Goal: Communication & Community: Answer question/provide support

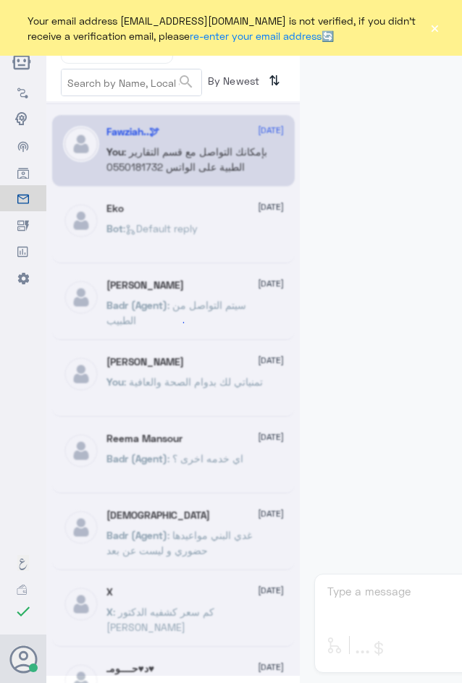
scroll to position [727, 0]
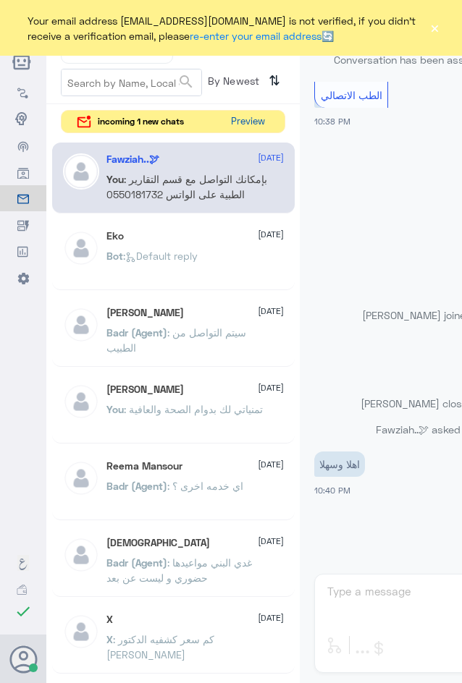
click at [239, 124] on button "Preview" at bounding box center [247, 122] width 45 height 22
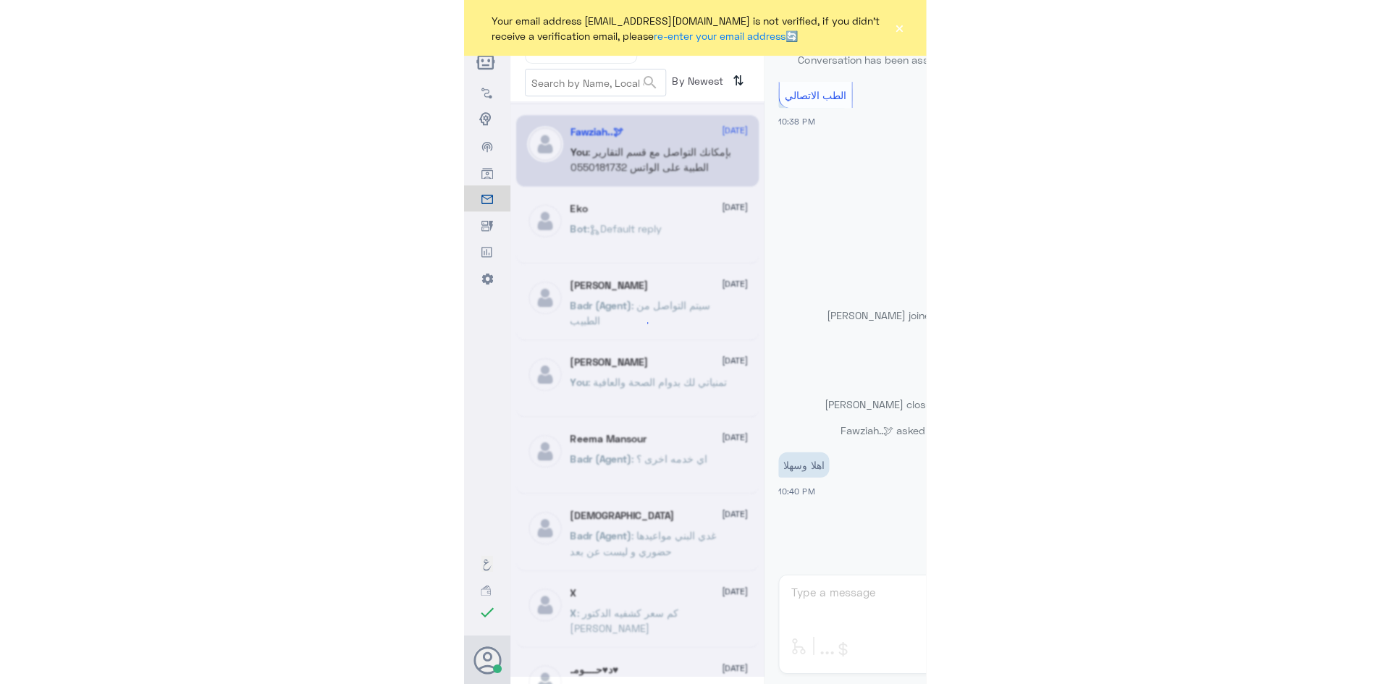
scroll to position [0, 0]
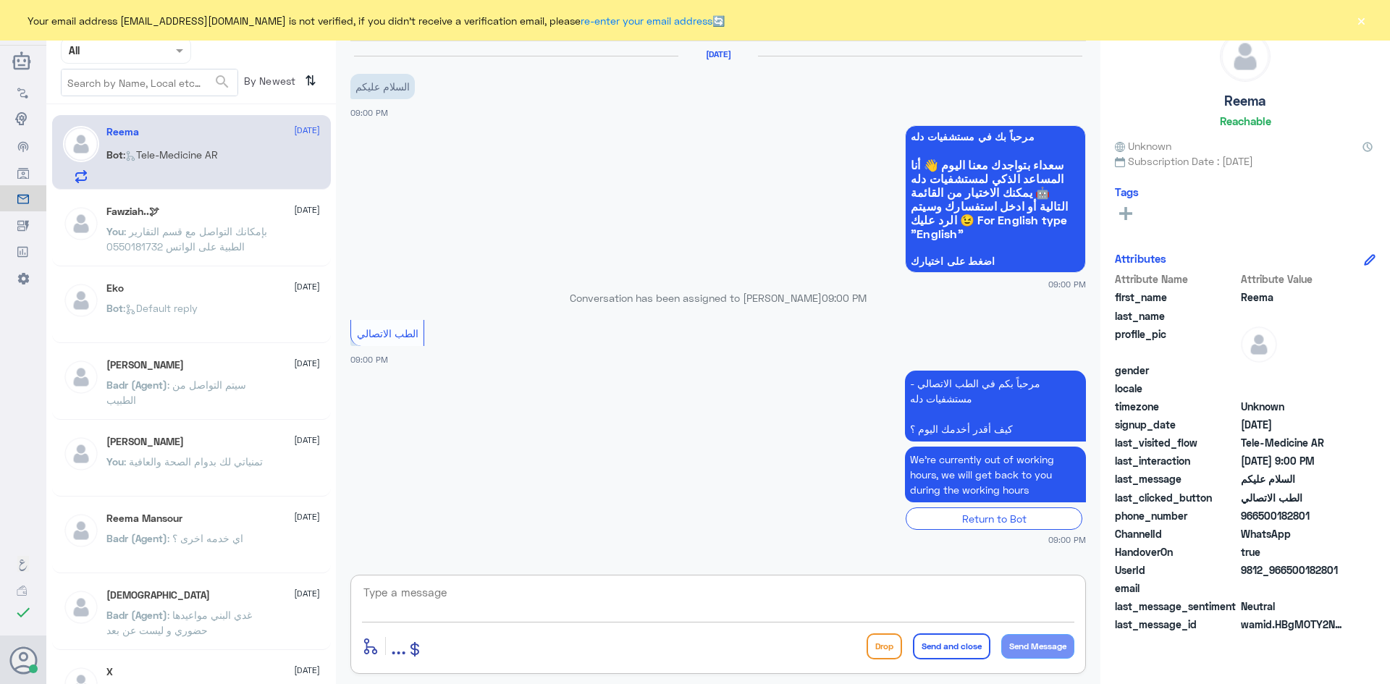
click at [461, 599] on textarea at bounding box center [718, 600] width 712 height 35
paste textarea "مرحبا معك عبدالكريم من الطب الاتصالي"
type textarea "مرحبا معك عبدالكريم من الطب الاتصالي"
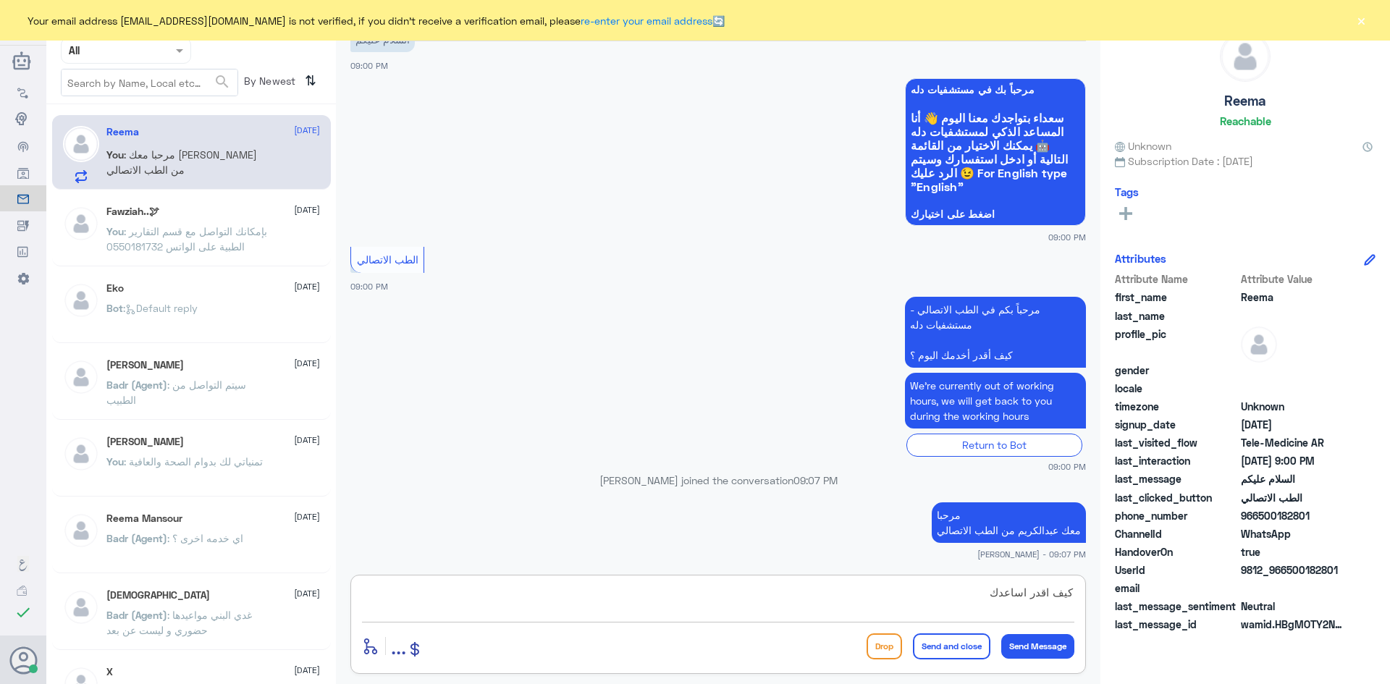
type textarea "كيف اقدر اساعدك"
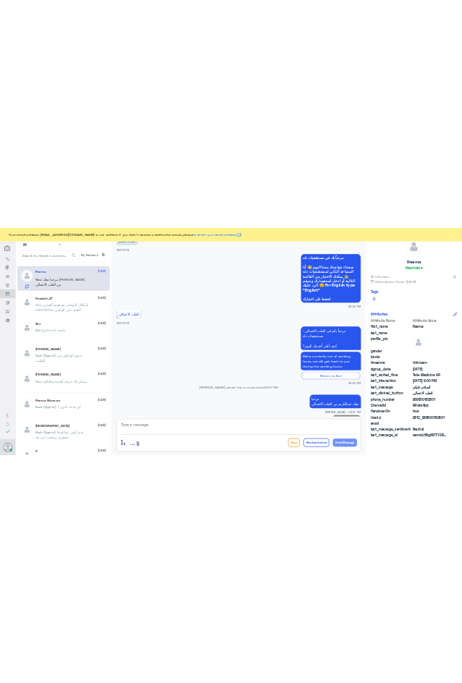
scroll to position [93, 0]
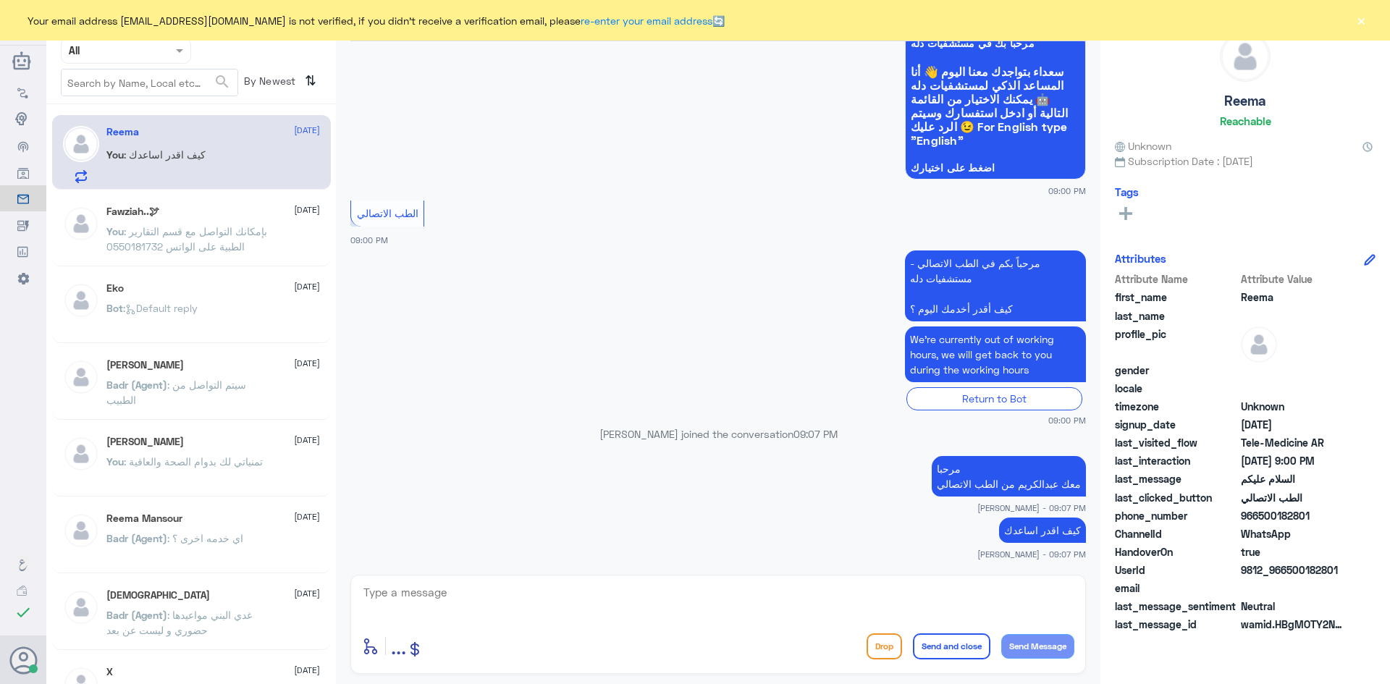
click at [461, 545] on div "كيف اقدر اساعدك عبدالكريم الموسى - 09:07 PM" at bounding box center [717, 537] width 735 height 46
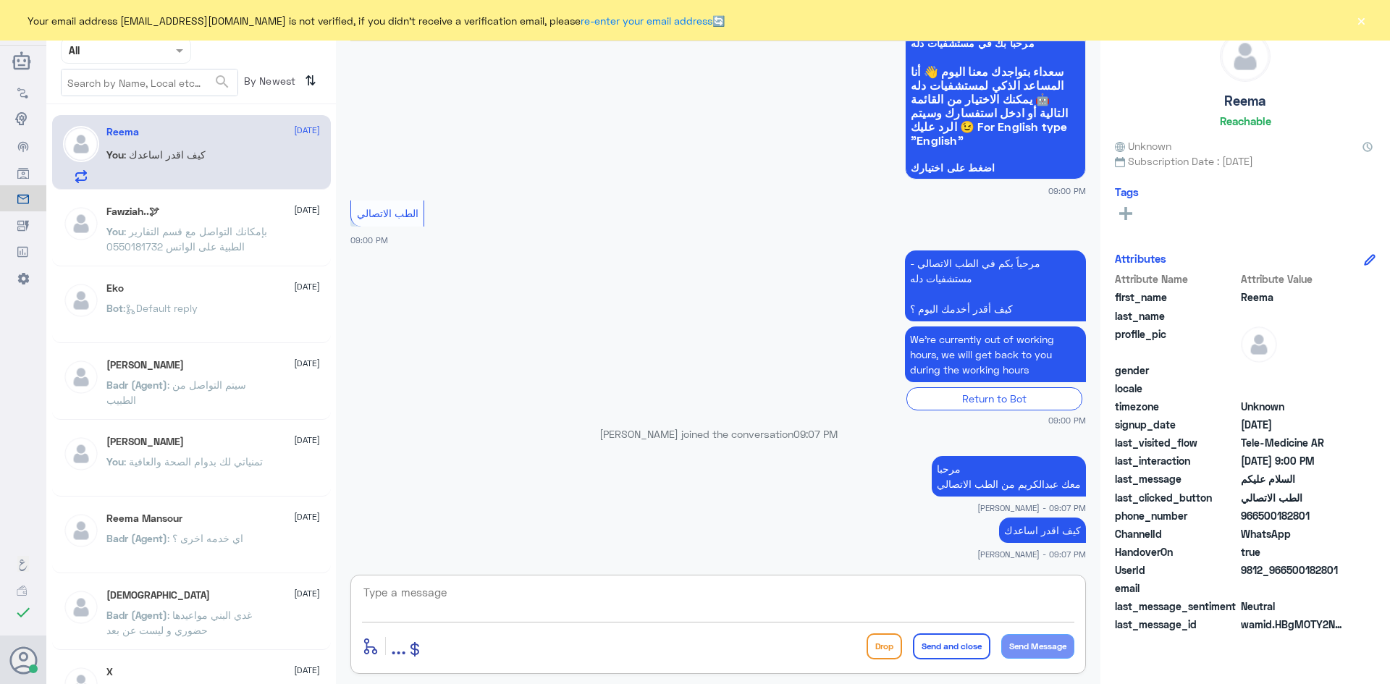
click at [461, 20] on button "×" at bounding box center [1361, 20] width 14 height 14
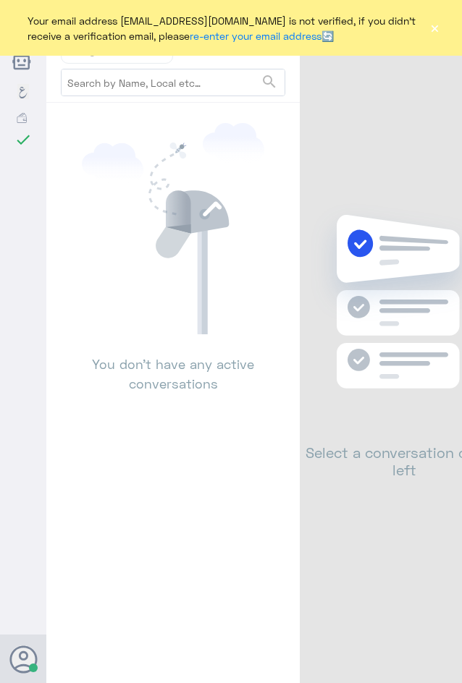
click at [434, 30] on button "×" at bounding box center [434, 28] width 11 height 14
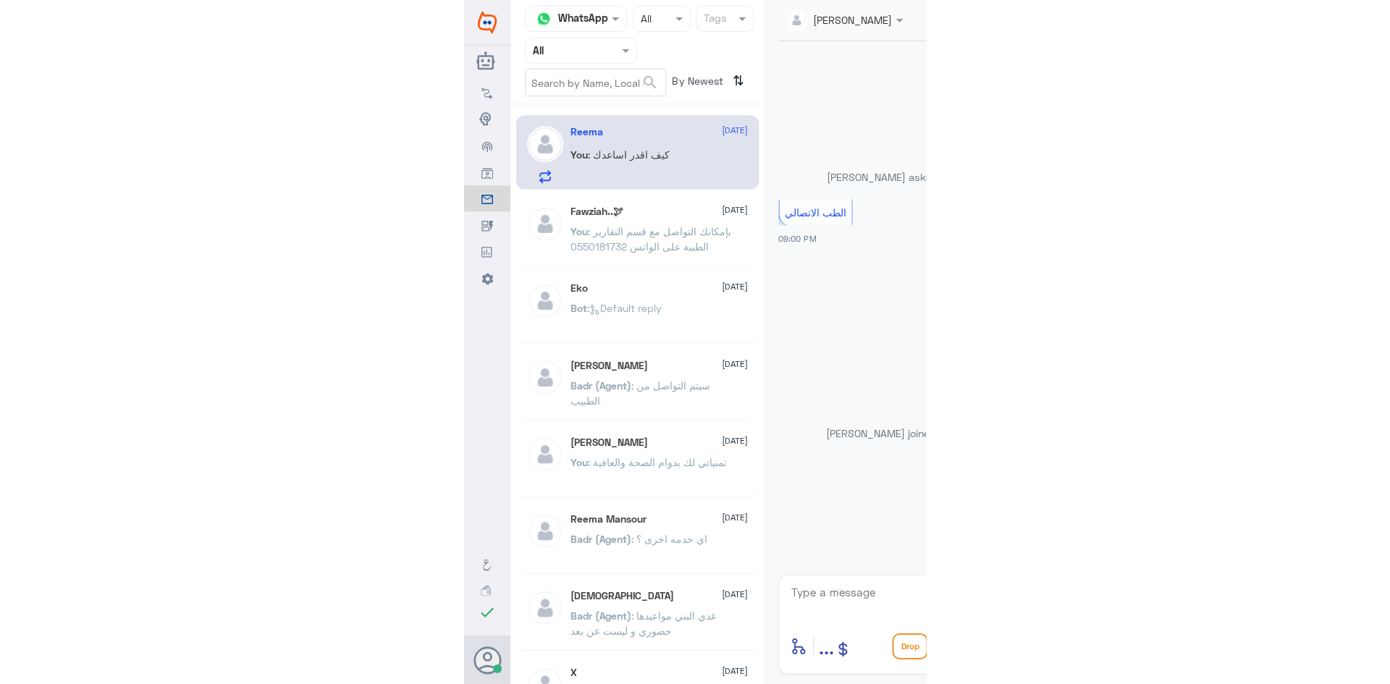
scroll to position [120, 0]
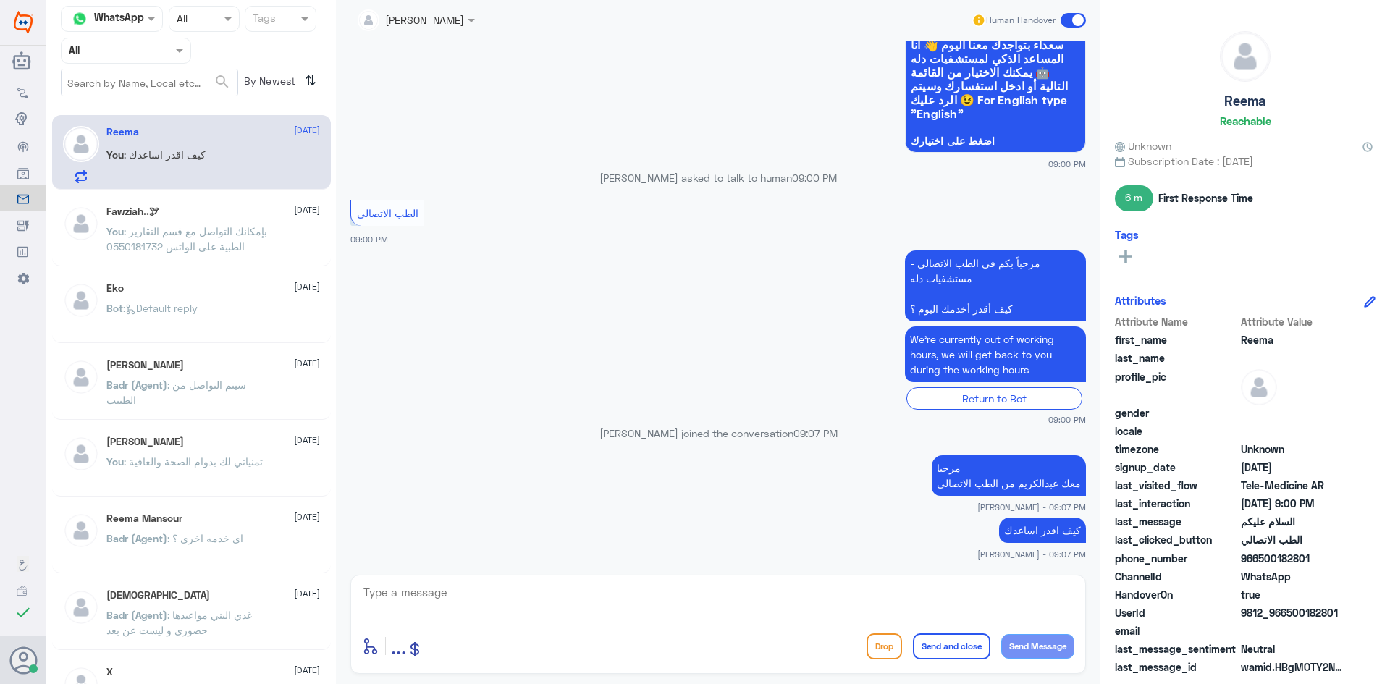
click at [461, 16] on span at bounding box center [1072, 20] width 25 height 14
click at [0, 0] on input "checkbox" at bounding box center [0, 0] width 0 height 0
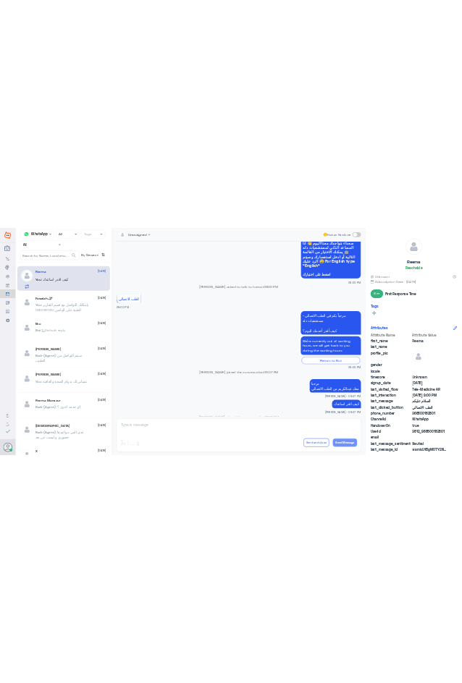
scroll to position [146, 0]
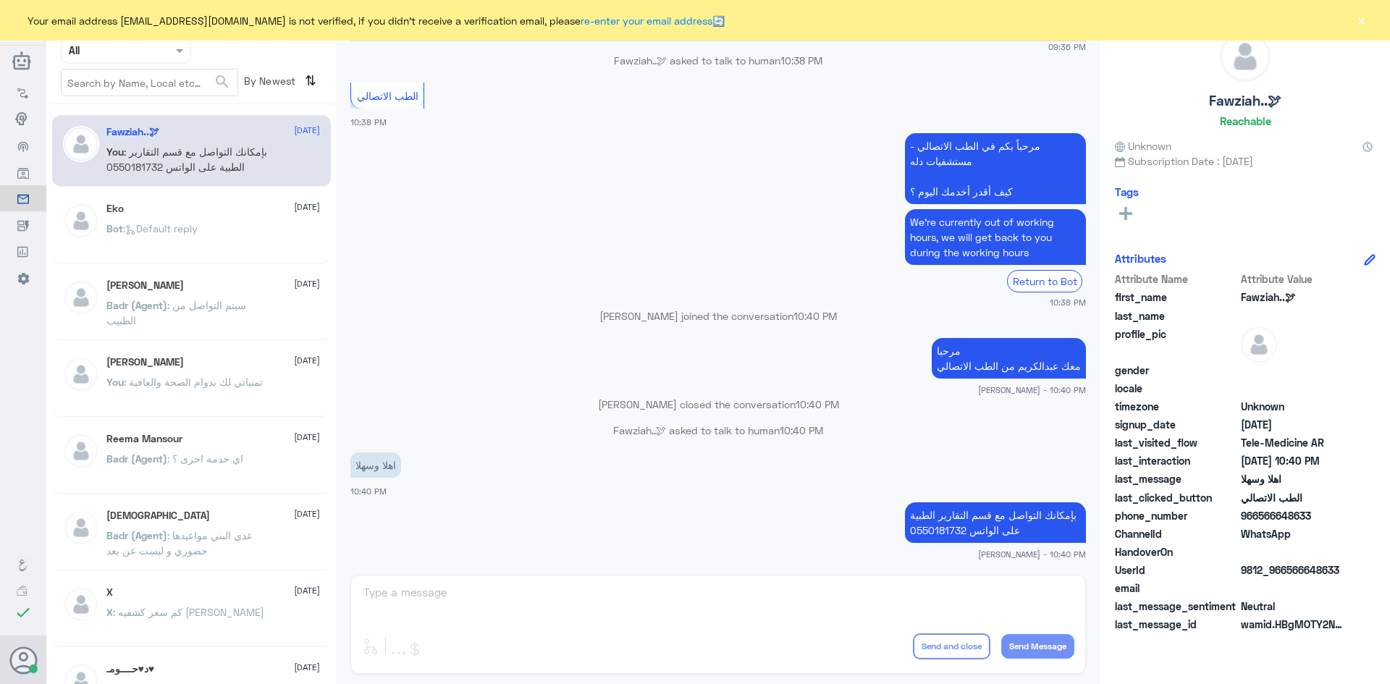
scroll to position [722, 0]
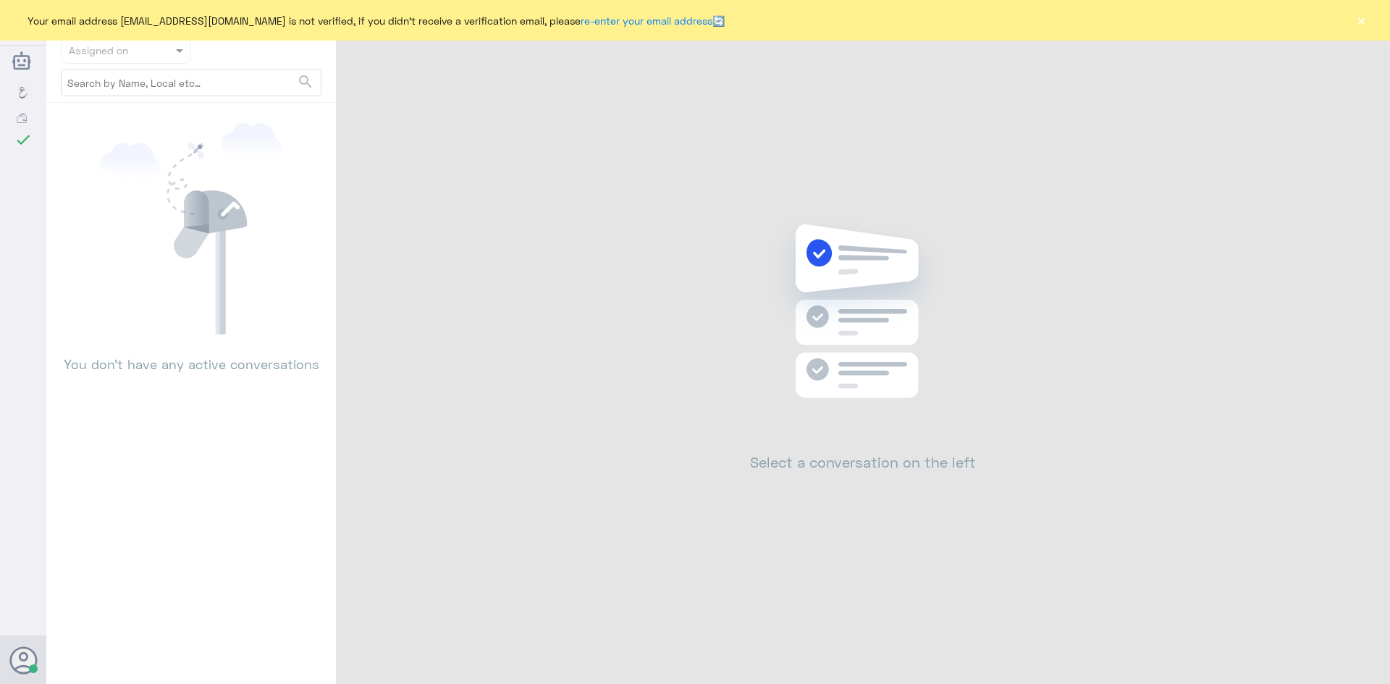
click at [1364, 25] on button "×" at bounding box center [1361, 20] width 14 height 14
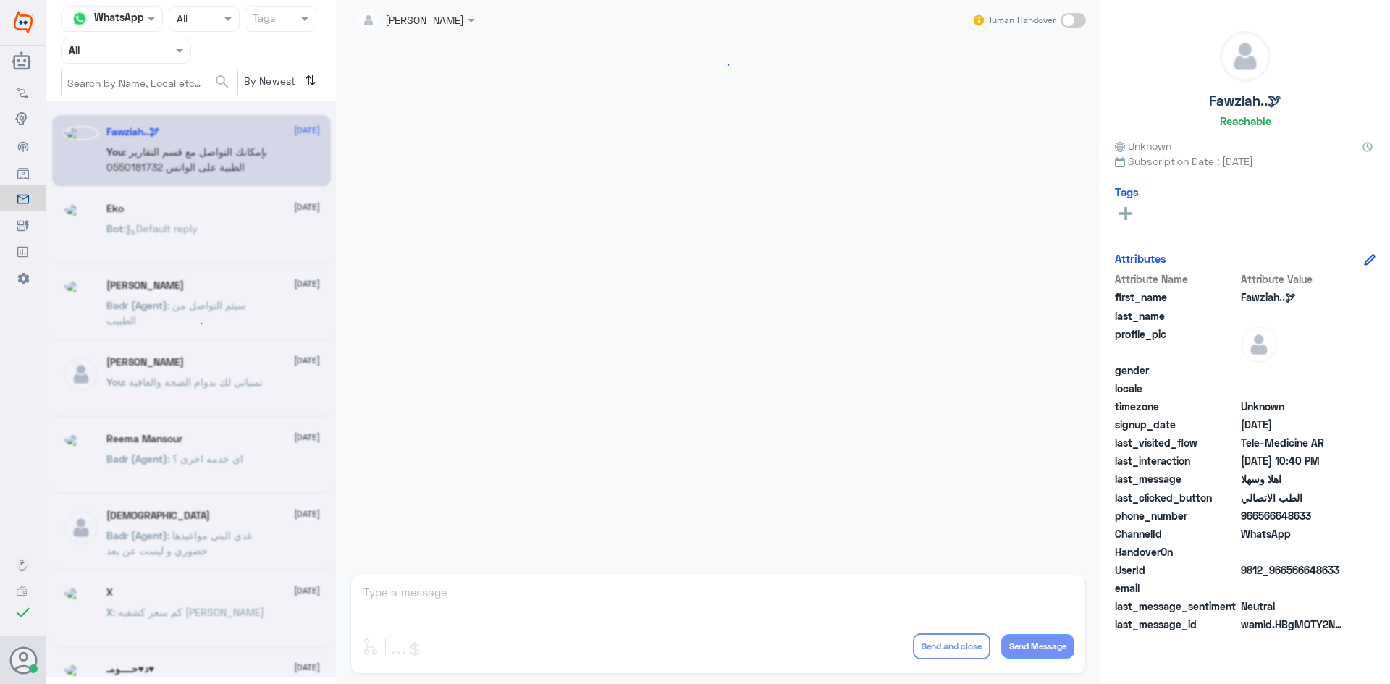
scroll to position [722, 0]
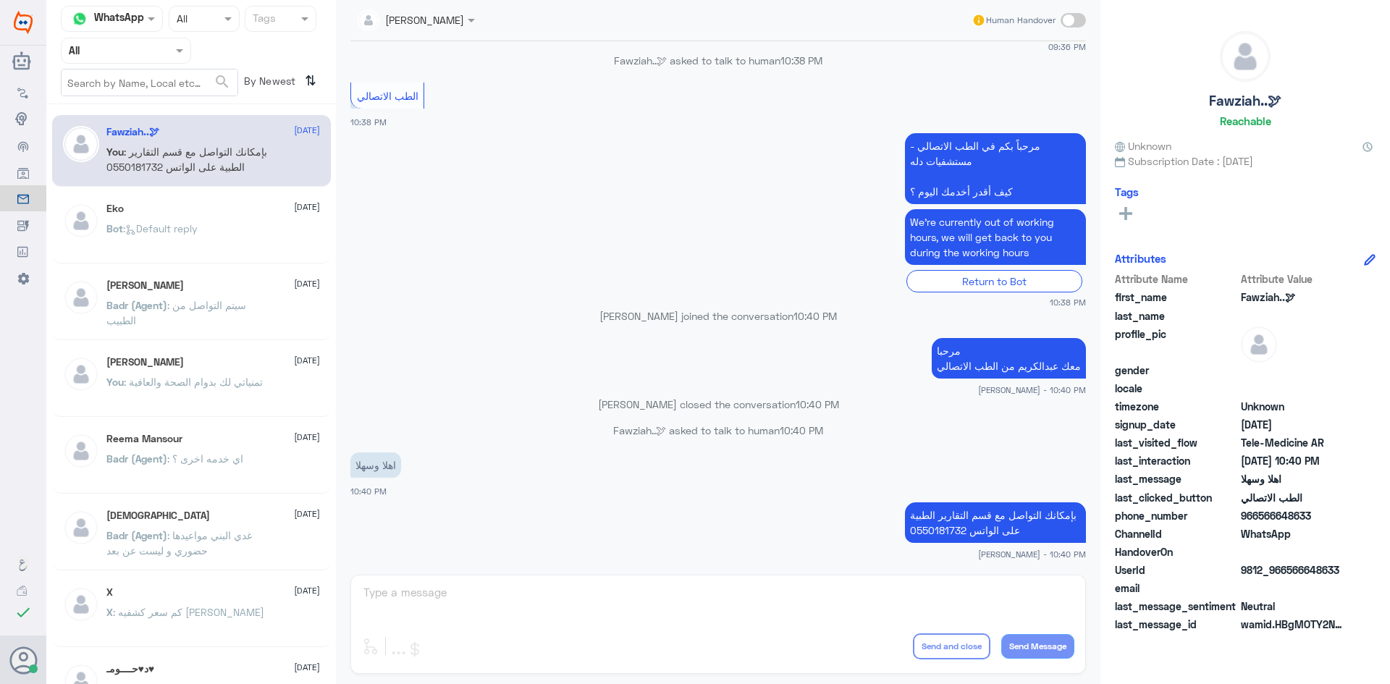
click at [184, 48] on span at bounding box center [181, 50] width 18 height 15
click at [158, 111] on div "Unassigned" at bounding box center [126, 114] width 130 height 33
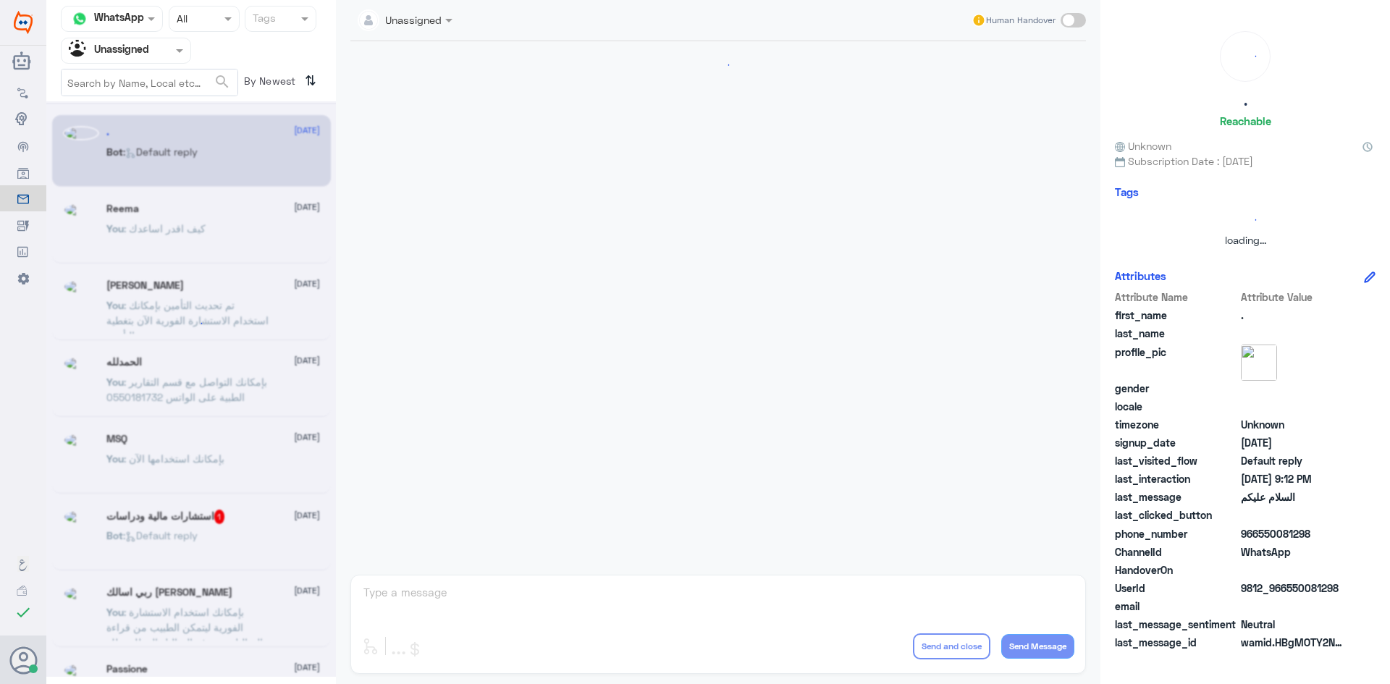
scroll to position [0, 0]
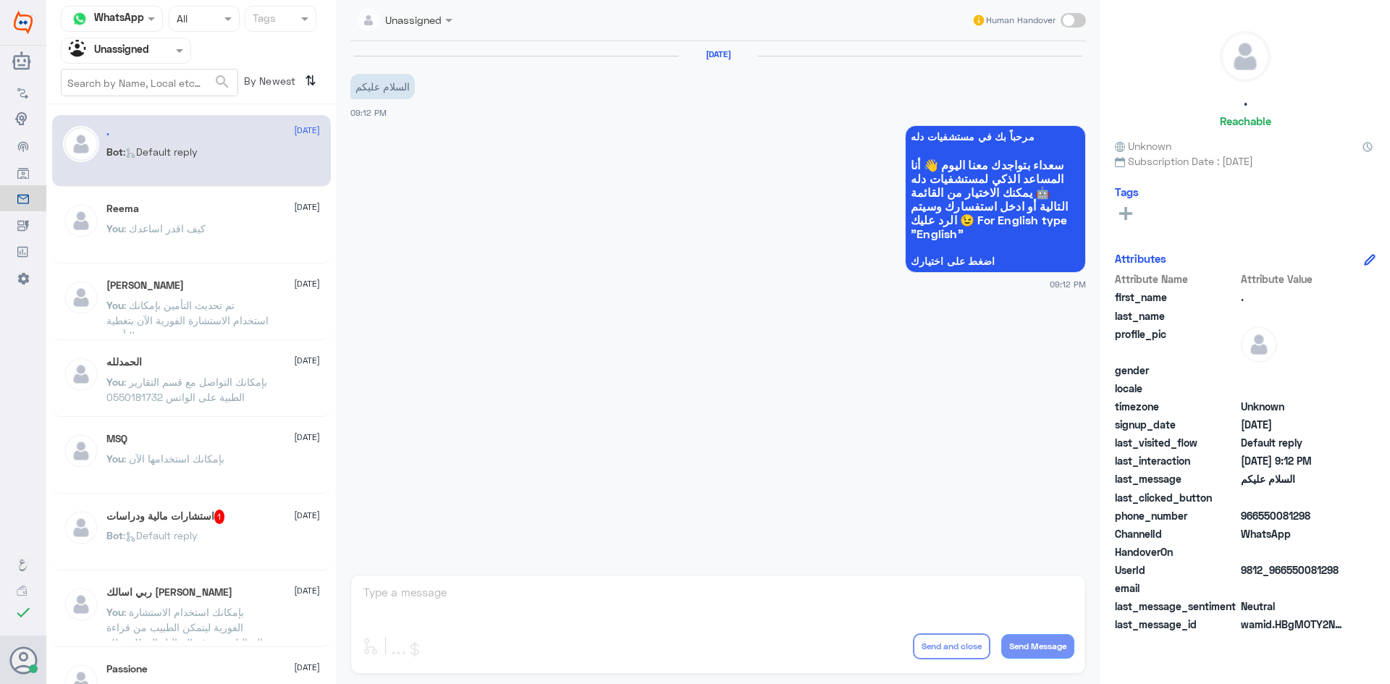
click at [249, 203] on div "Reema 29 August" at bounding box center [213, 209] width 214 height 12
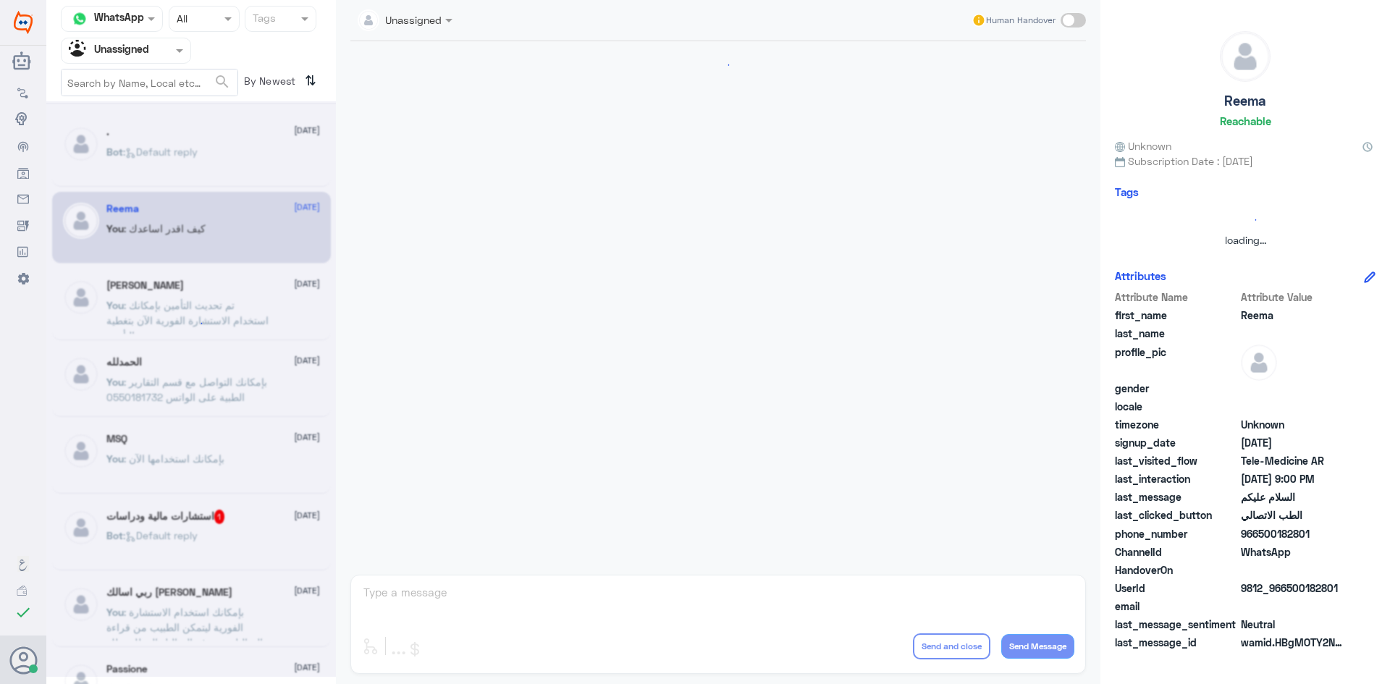
scroll to position [146, 0]
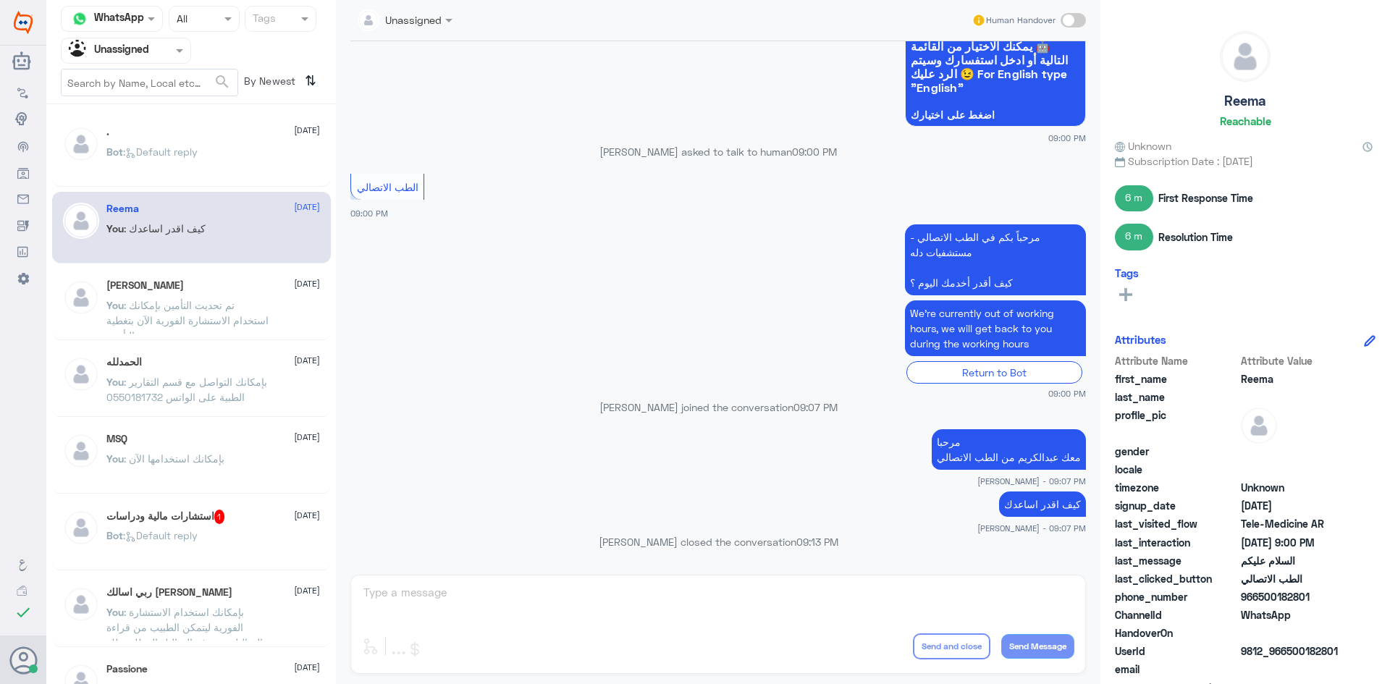
click at [227, 304] on span ": تم تحديث التأمين بإمكانك استخدام الاستشارة الفورية الآن بتغطية التأمين" at bounding box center [187, 320] width 162 height 43
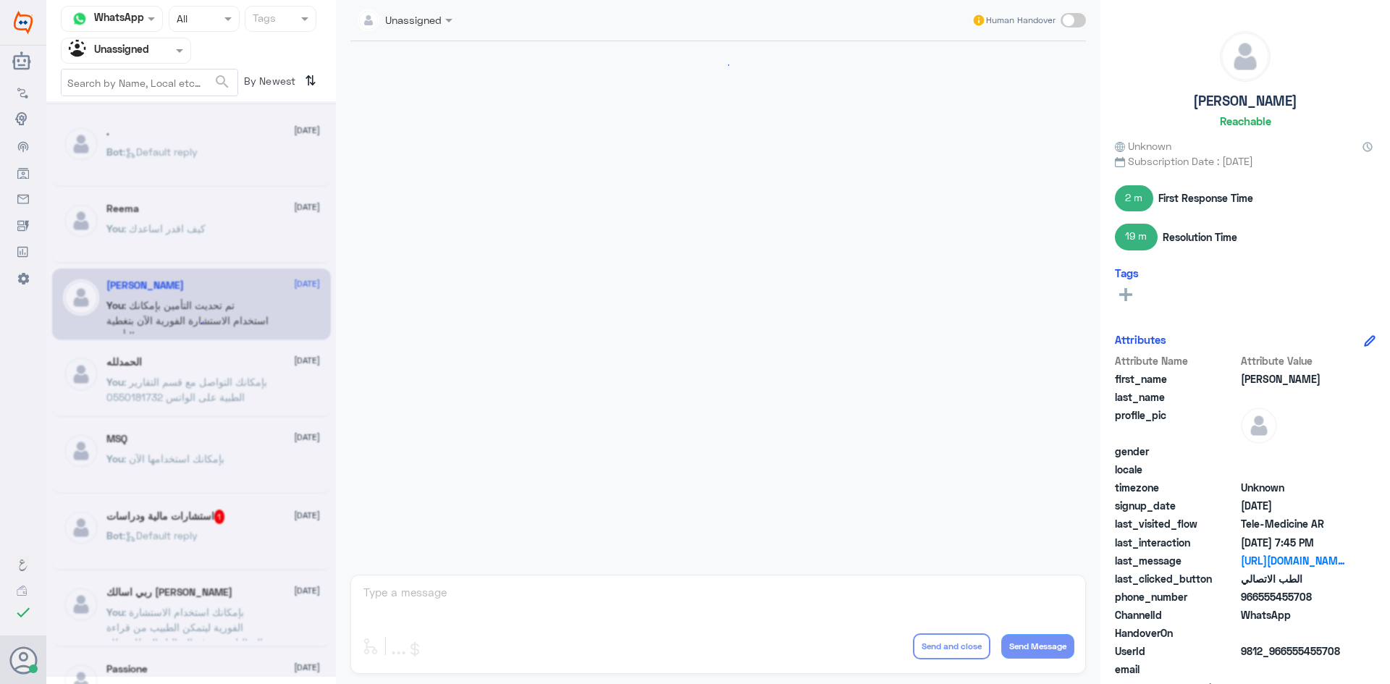
scroll to position [1156, 0]
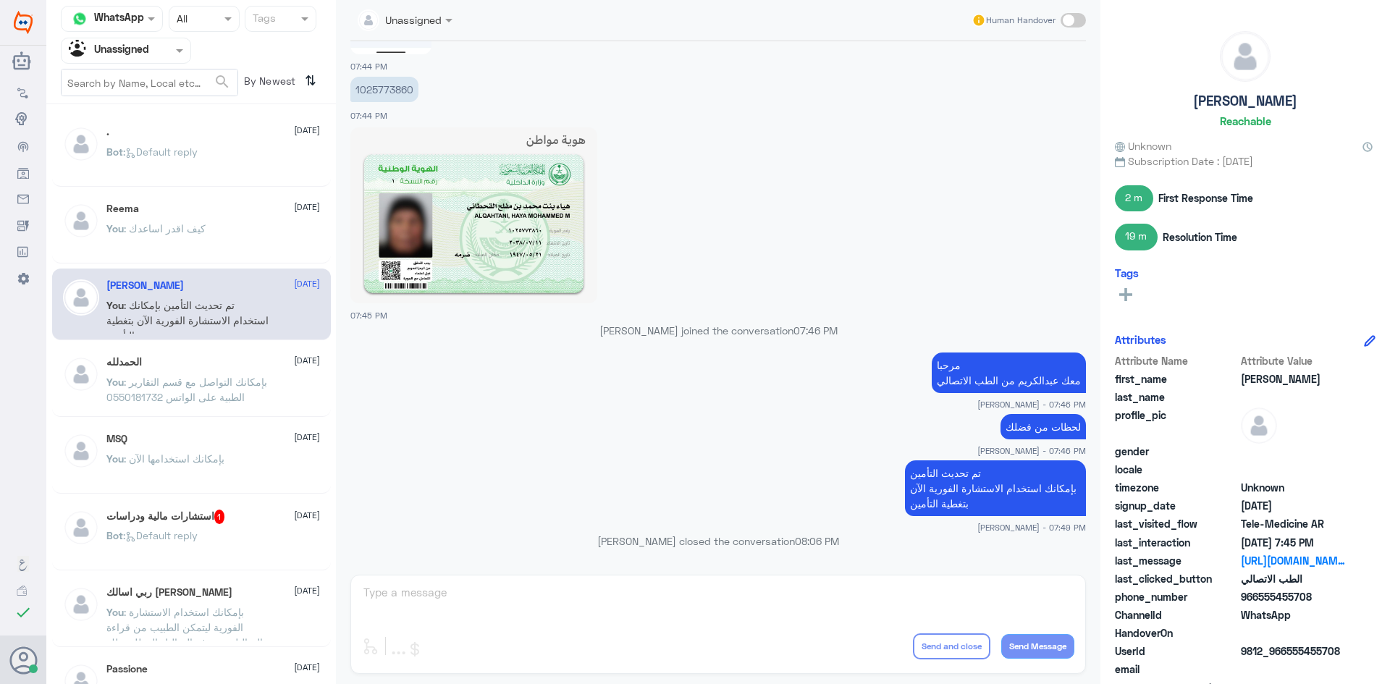
click at [224, 387] on span ": بإمكانك التواصل مع قسم التقارير الطبية على الواتس 0550181732" at bounding box center [186, 390] width 161 height 28
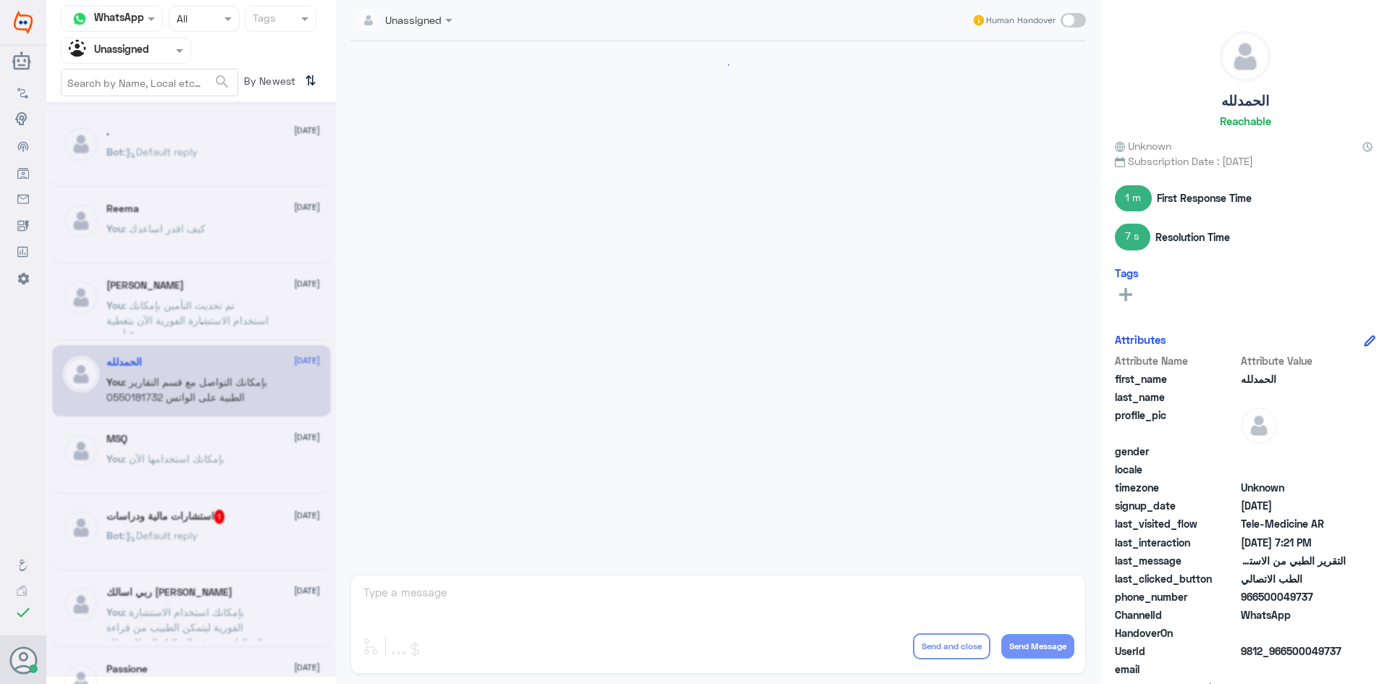
scroll to position [625, 0]
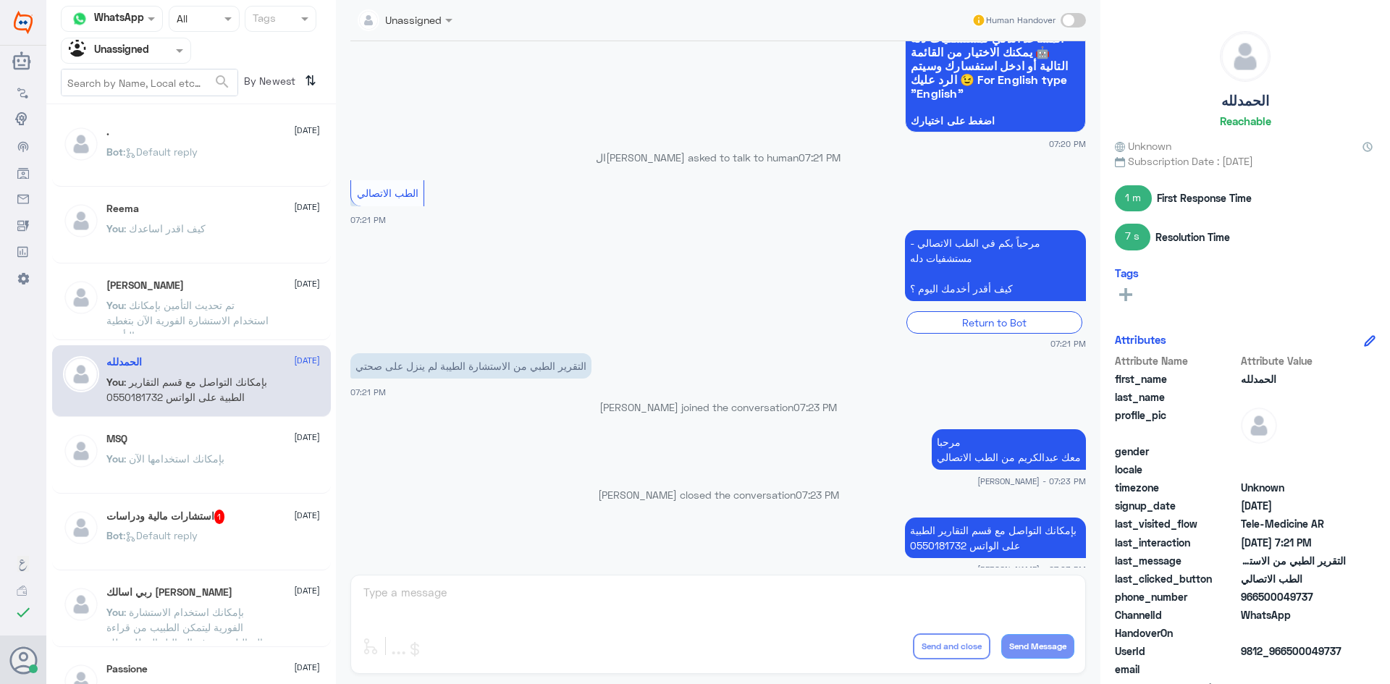
click at [229, 458] on div "You : بإمكانك استخدامها الآن" at bounding box center [213, 471] width 214 height 33
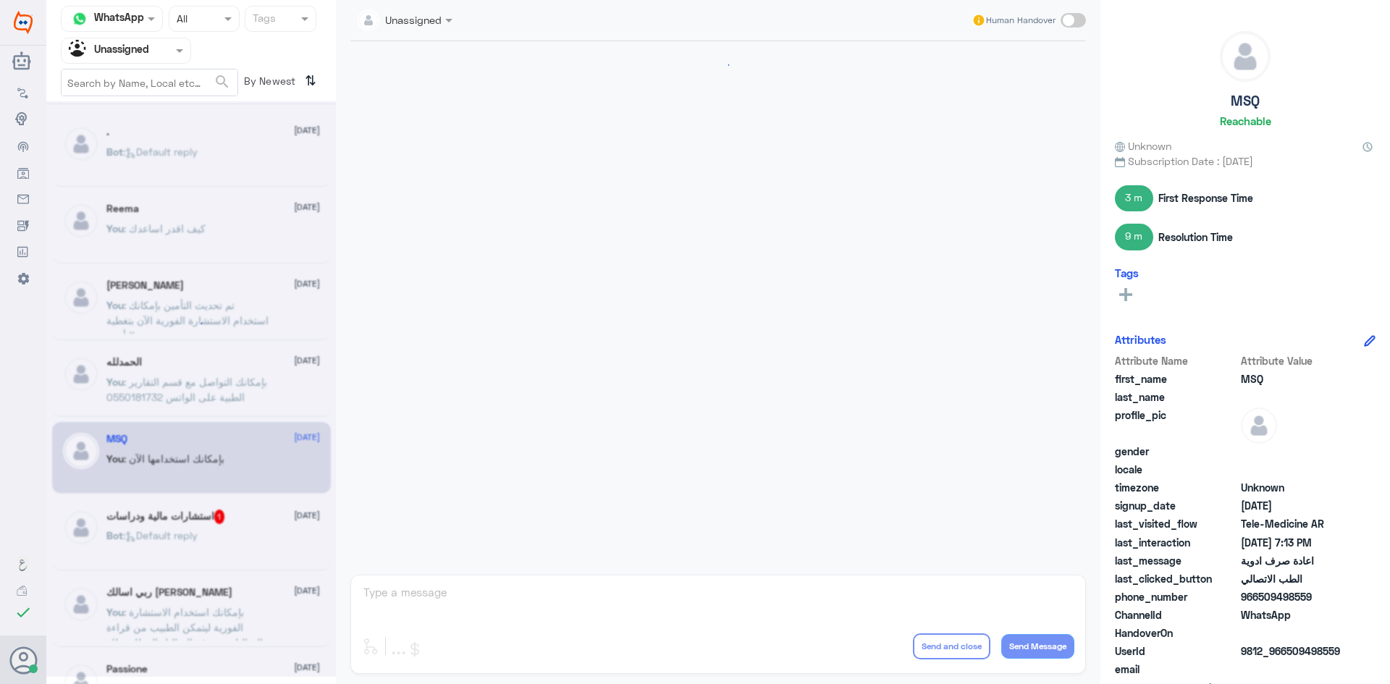
scroll to position [1196, 0]
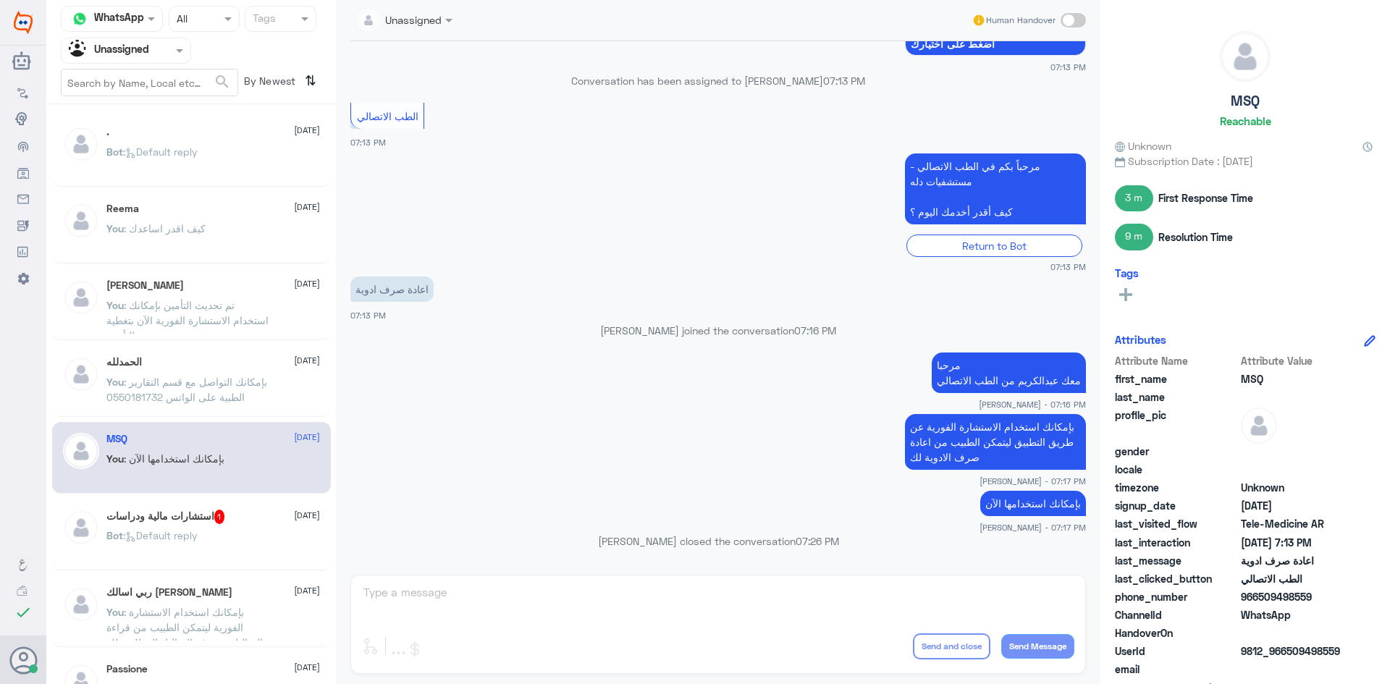
click at [198, 153] on span ": Default reply" at bounding box center [160, 151] width 75 height 12
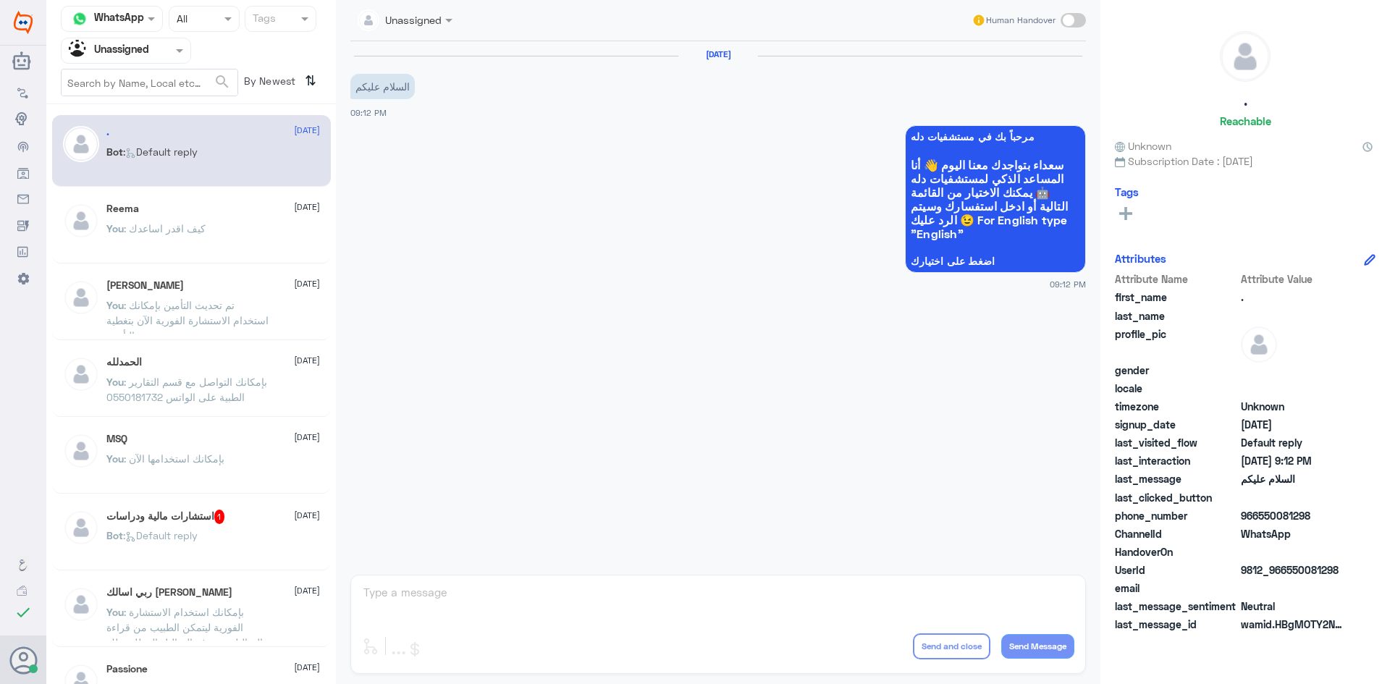
click at [175, 51] on span at bounding box center [181, 50] width 18 height 15
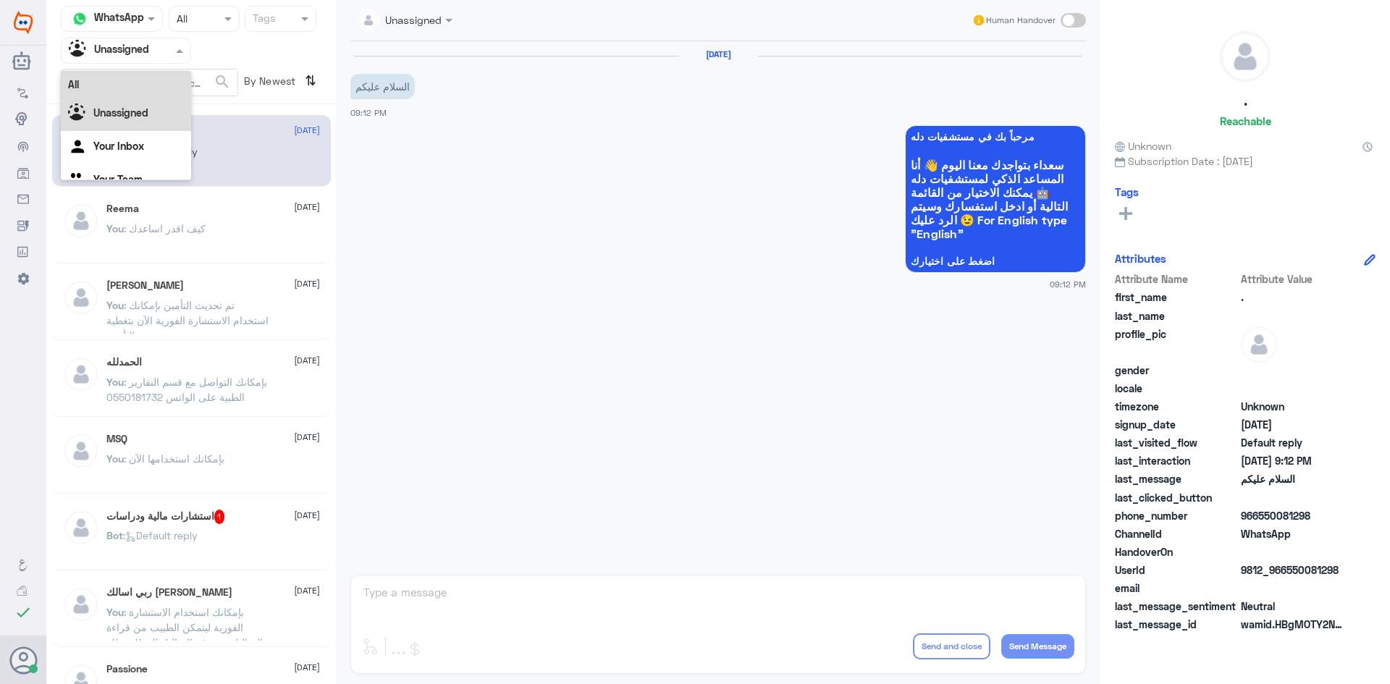
click at [151, 89] on div "All" at bounding box center [126, 84] width 130 height 27
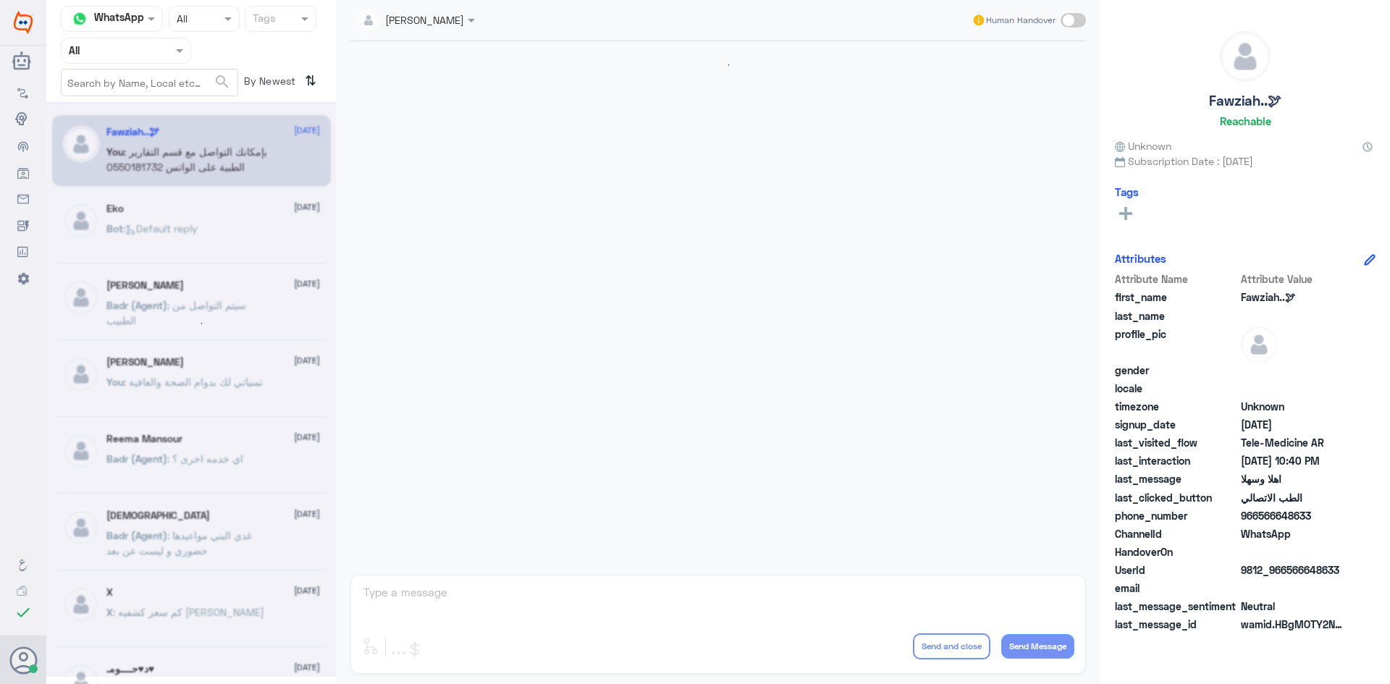
scroll to position [722, 0]
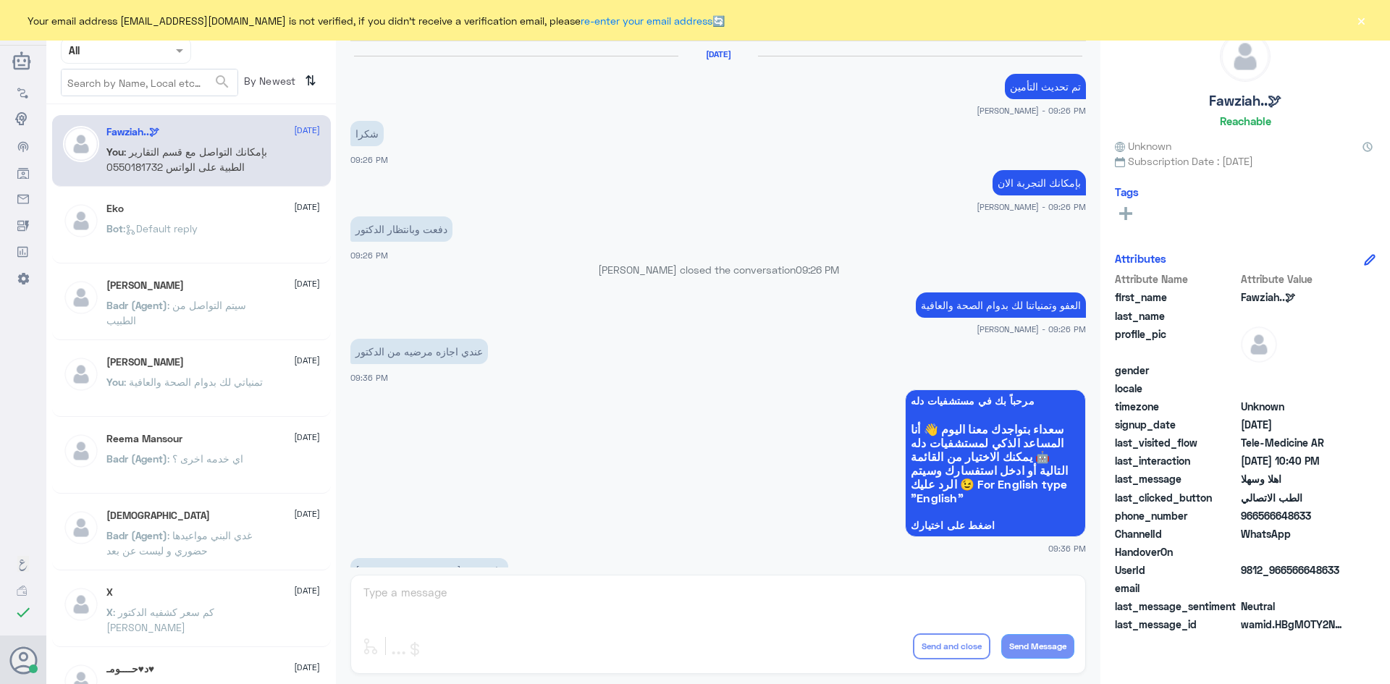
scroll to position [722, 0]
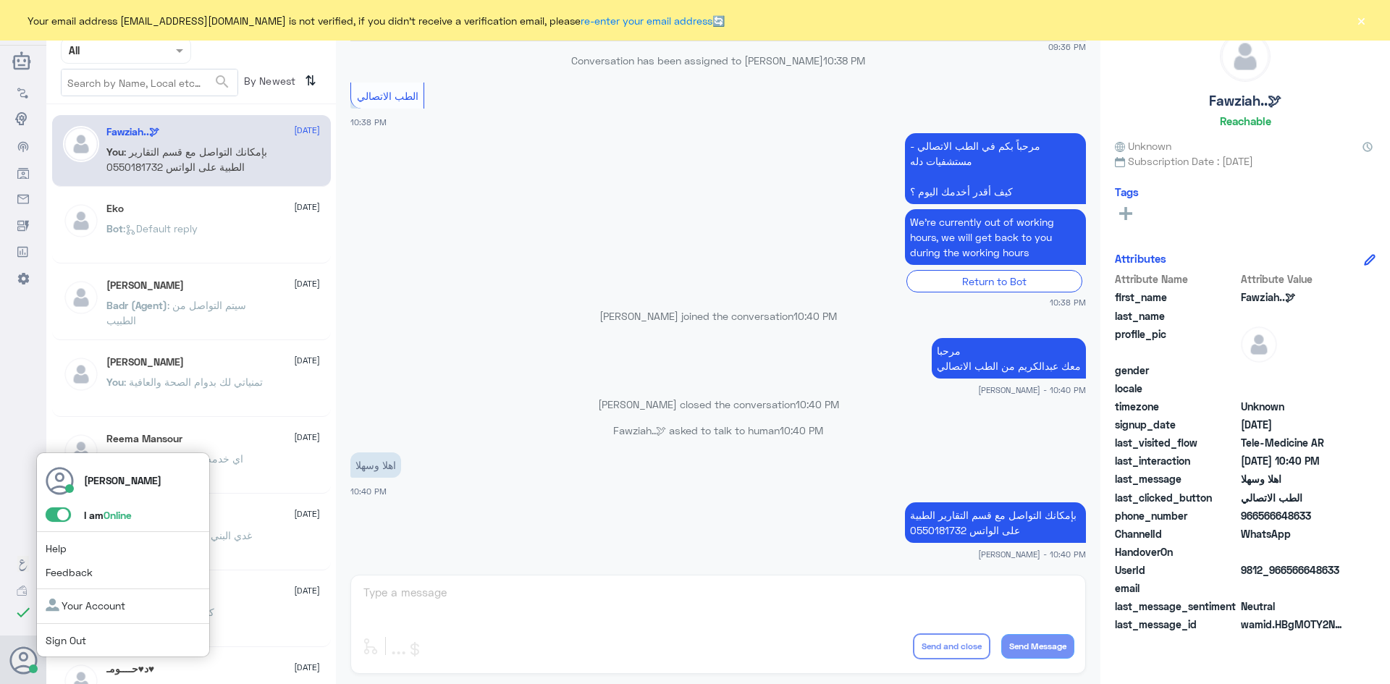
click at [55, 518] on span at bounding box center [58, 514] width 25 height 14
click at [0, 0] on input "checkbox" at bounding box center [0, 0] width 0 height 0
